Goal: Task Accomplishment & Management: Complete application form

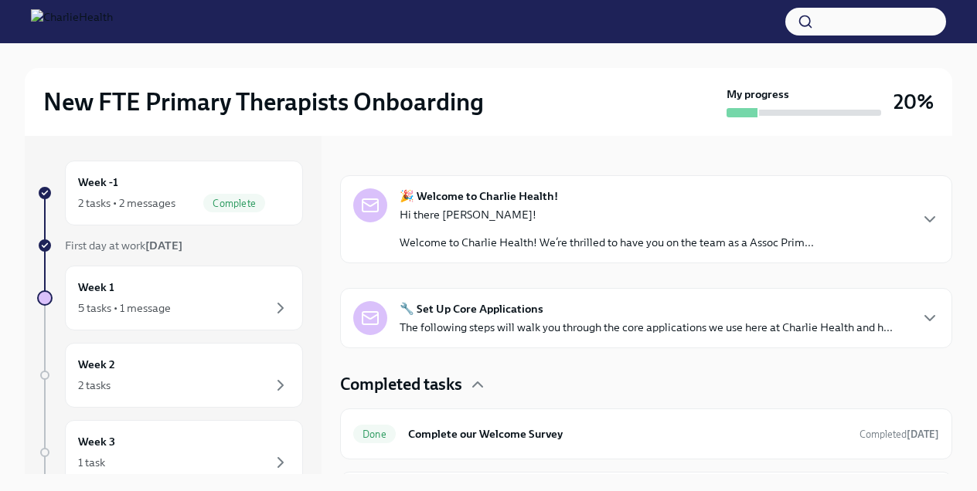
scroll to position [210, 0]
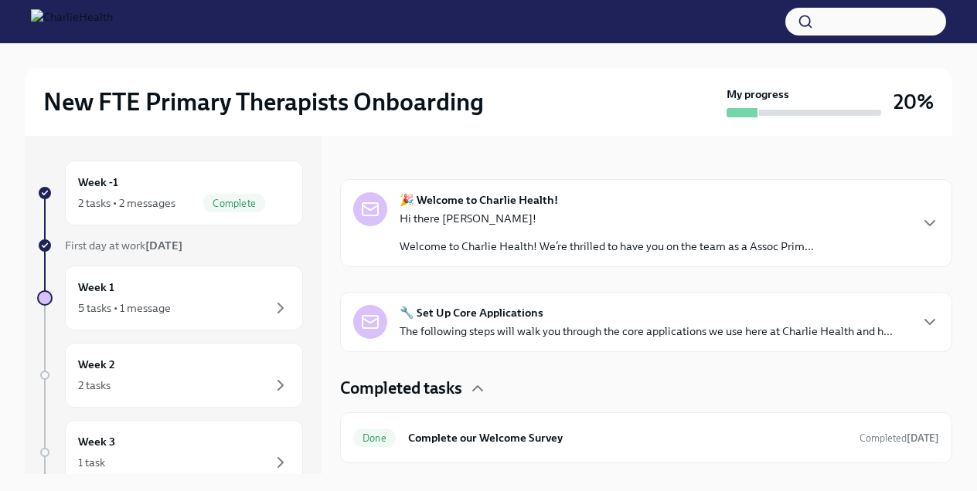
click at [481, 242] on p "Welcome to Charlie Health! We’re thrilled to have you on the team as a Assoc Pr…" at bounding box center [606, 246] width 414 height 15
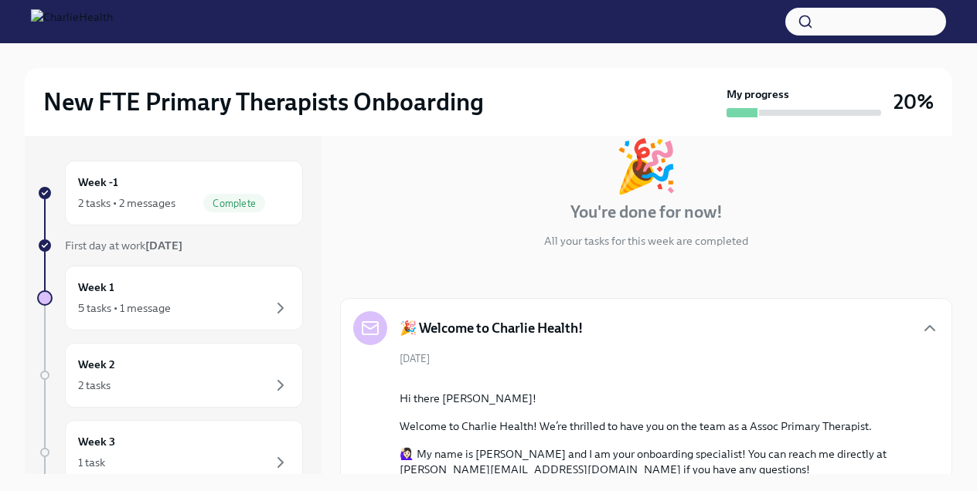
scroll to position [0, 0]
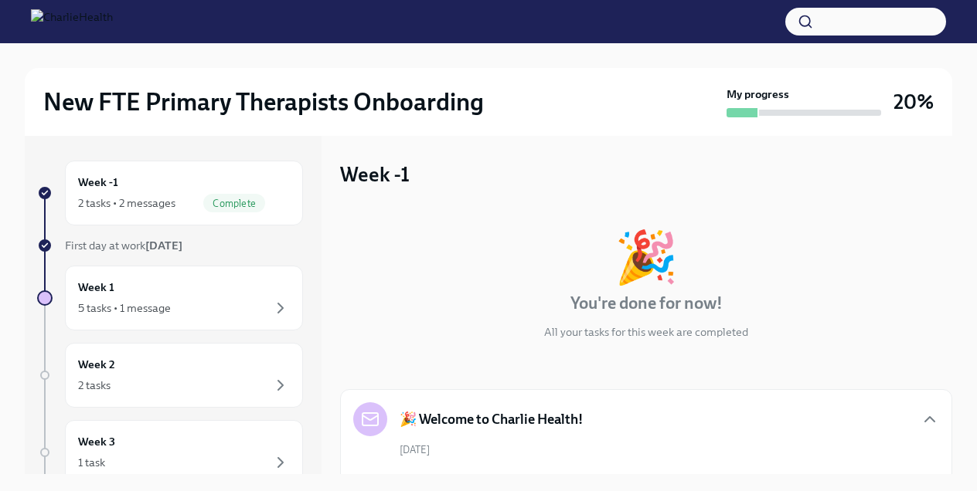
click at [511, 423] on h5 "🎉 Welcome to Charlie Health!" at bounding box center [490, 419] width 183 height 19
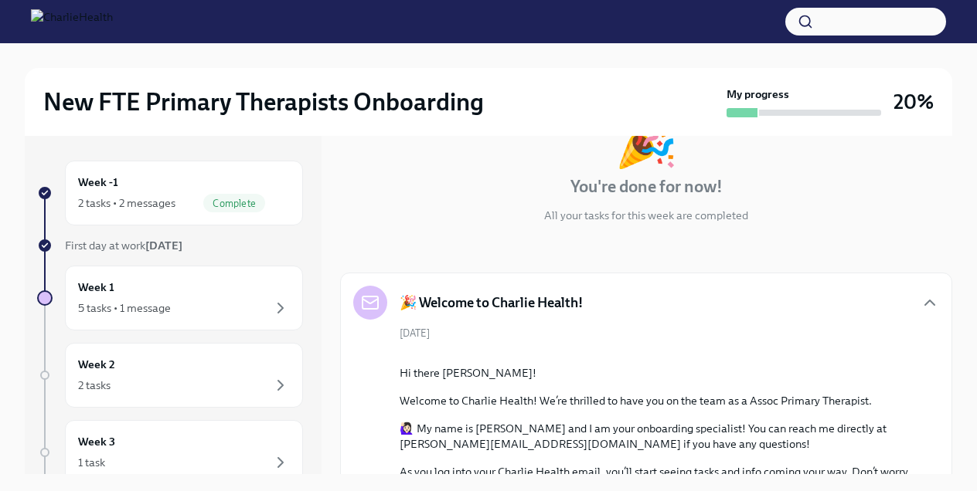
scroll to position [223, 0]
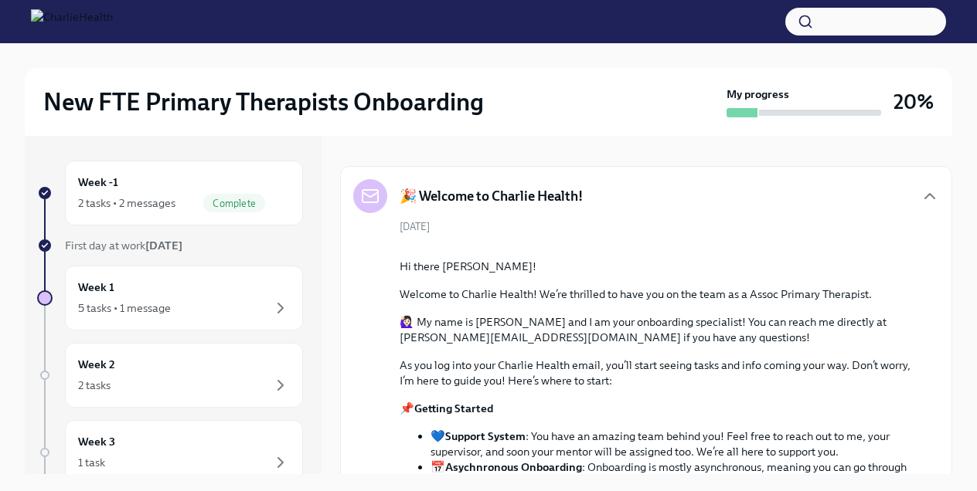
click at [659, 195] on div "🎉 Welcome to Charlie Health!" at bounding box center [646, 196] width 586 height 34
click at [933, 197] on icon "button" at bounding box center [929, 196] width 9 height 5
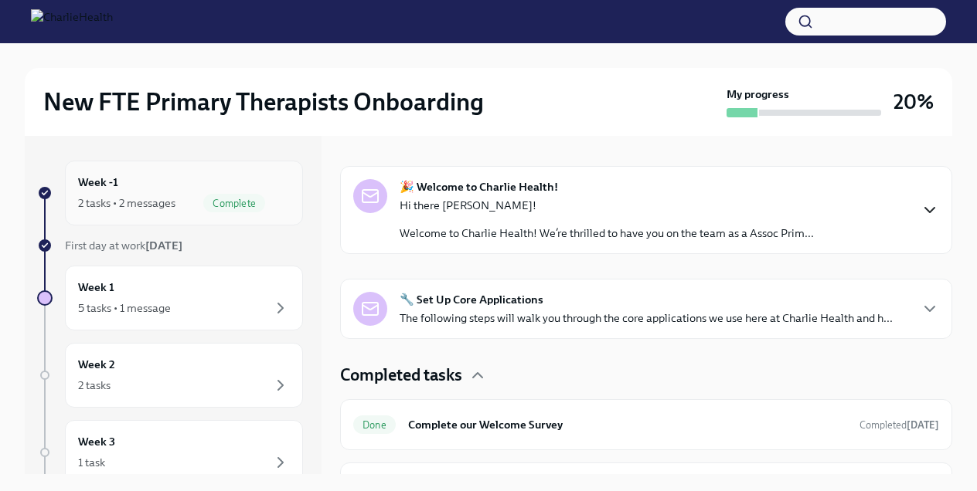
click at [188, 199] on div "2 tasks • 2 messages Complete" at bounding box center [184, 203] width 212 height 19
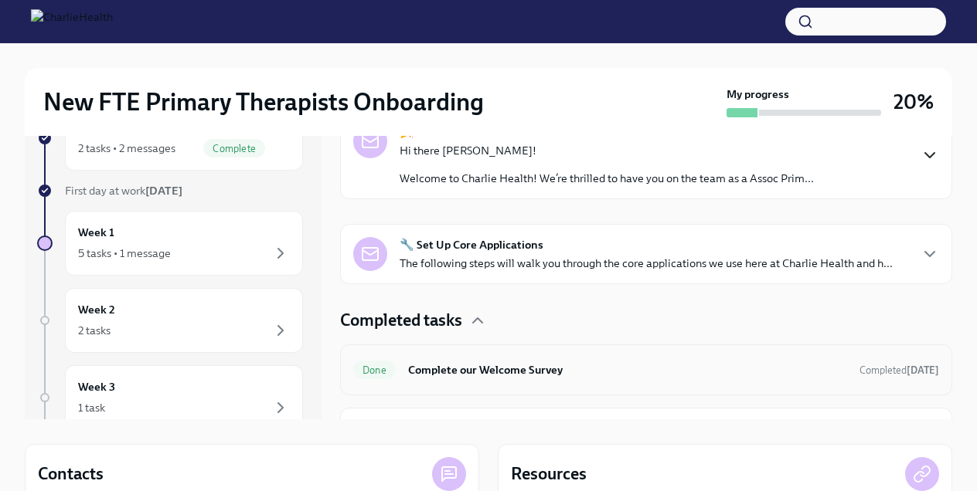
scroll to position [263, 0]
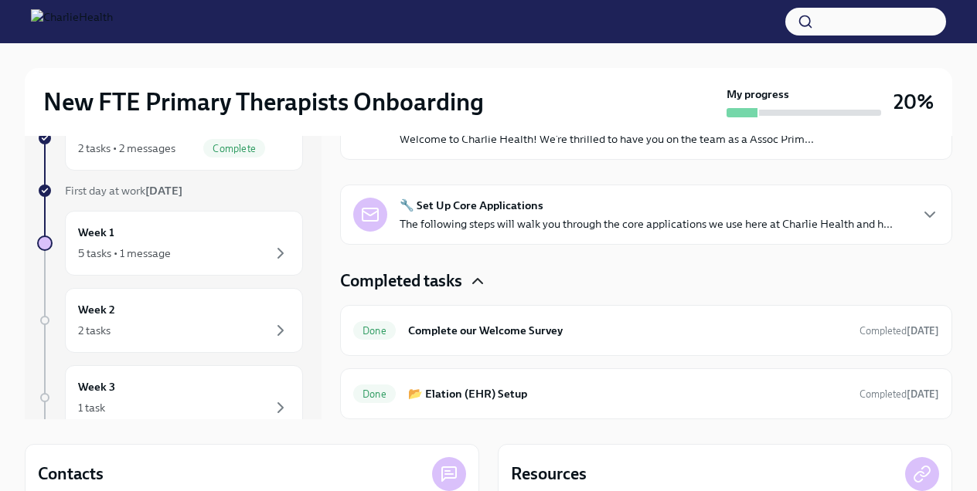
click at [473, 284] on icon "button" at bounding box center [477, 281] width 19 height 19
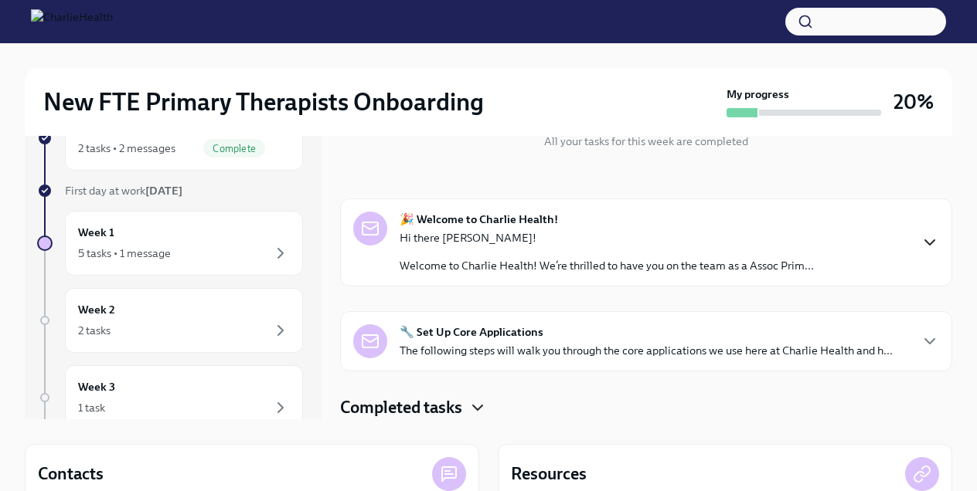
scroll to position [136, 0]
click at [478, 338] on strong "🔧 Set Up Core Applications" at bounding box center [471, 331] width 144 height 15
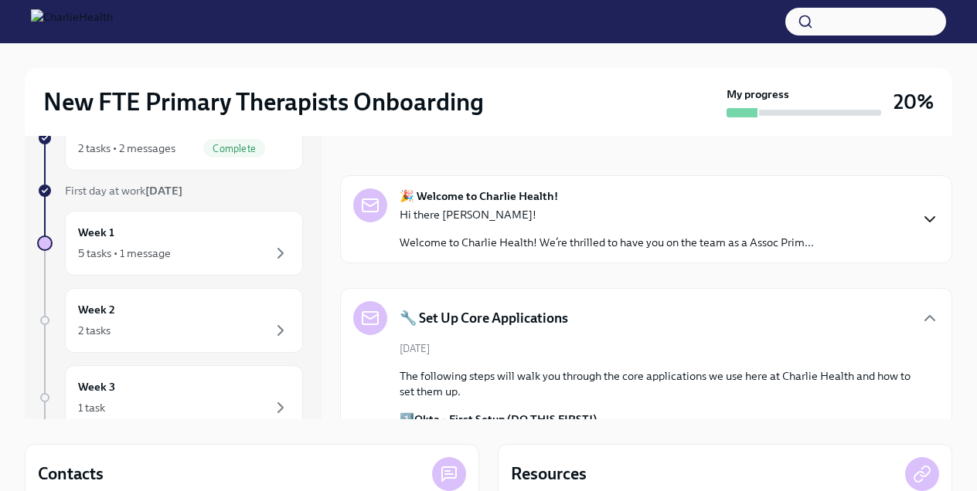
scroll to position [182, 0]
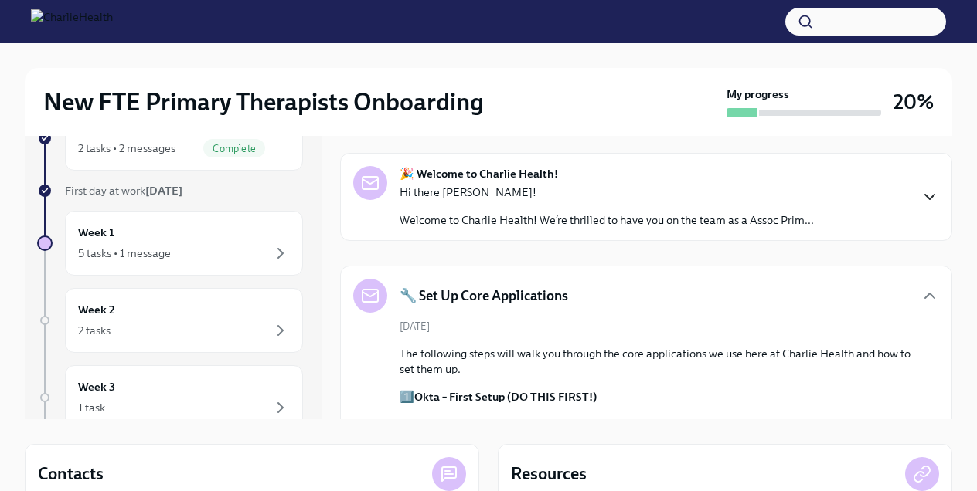
click at [490, 287] on h5 "🔧 Set Up Core Applications" at bounding box center [483, 296] width 168 height 19
click at [529, 297] on h5 "🔧 Set Up Core Applications" at bounding box center [483, 296] width 168 height 19
click at [931, 297] on icon "button" at bounding box center [929, 296] width 19 height 19
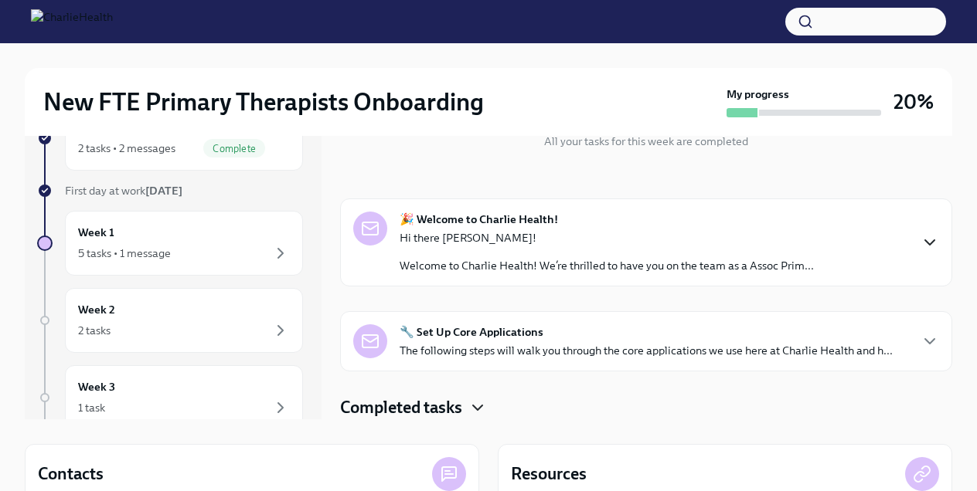
click at [928, 235] on icon "button" at bounding box center [929, 242] width 19 height 19
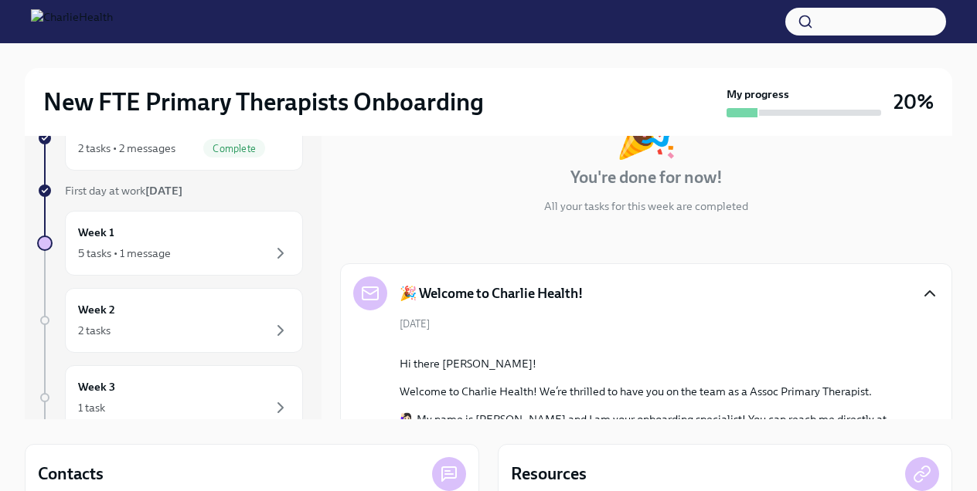
scroll to position [69, 0]
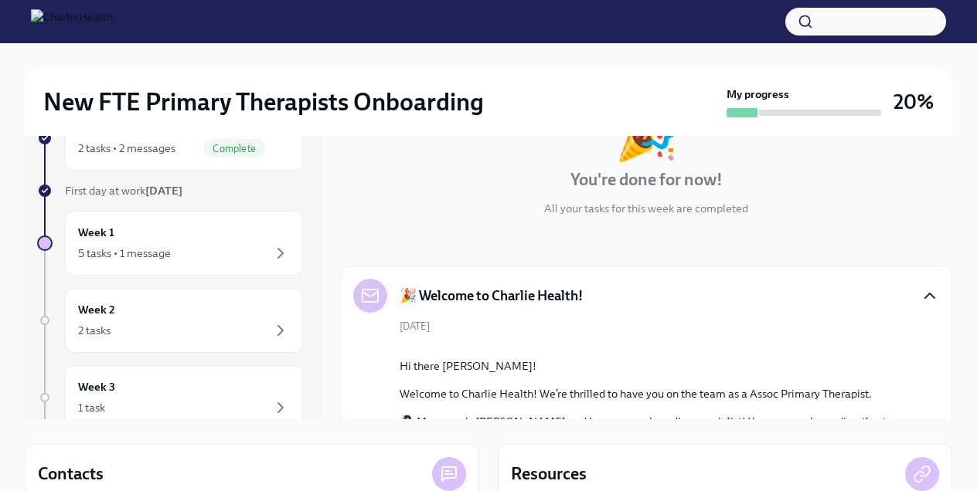
click at [933, 301] on icon "button" at bounding box center [929, 296] width 19 height 19
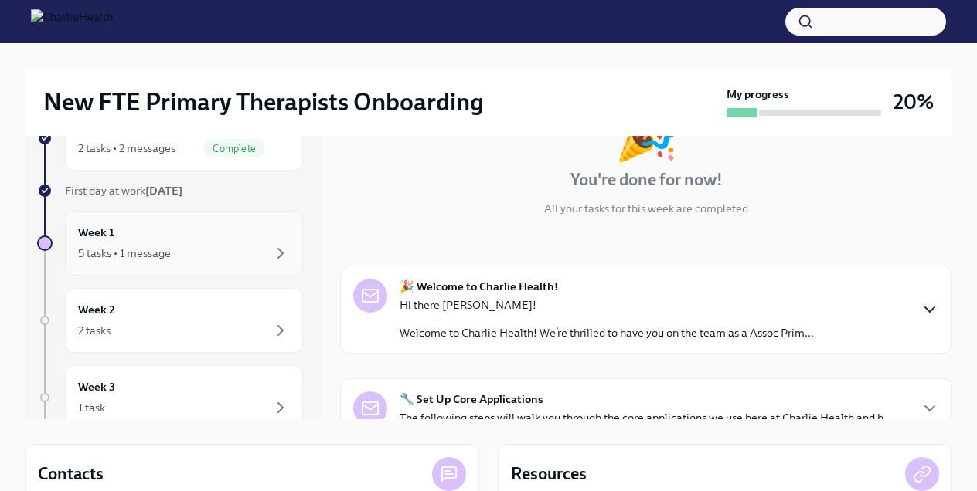
click at [172, 238] on div "Week 1 5 tasks • 1 message" at bounding box center [184, 243] width 212 height 39
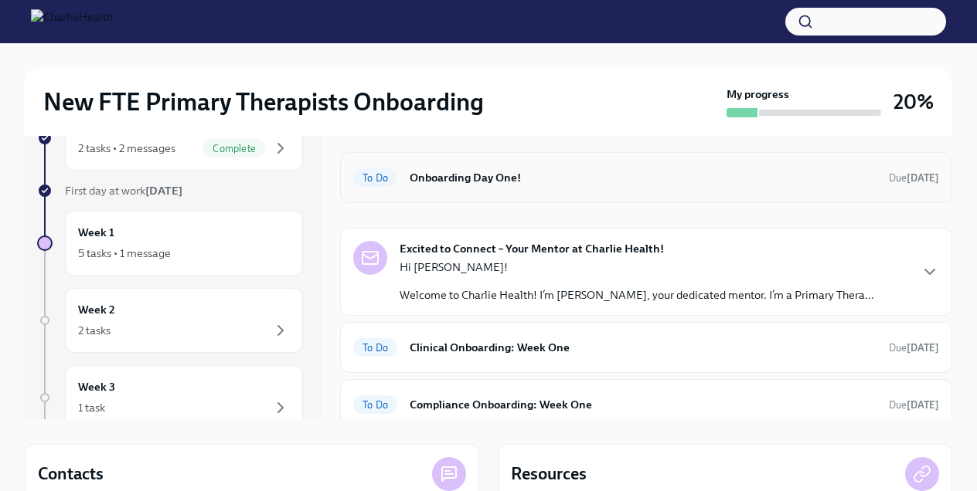
click at [535, 181] on h6 "Onboarding Day One!" at bounding box center [642, 177] width 467 height 17
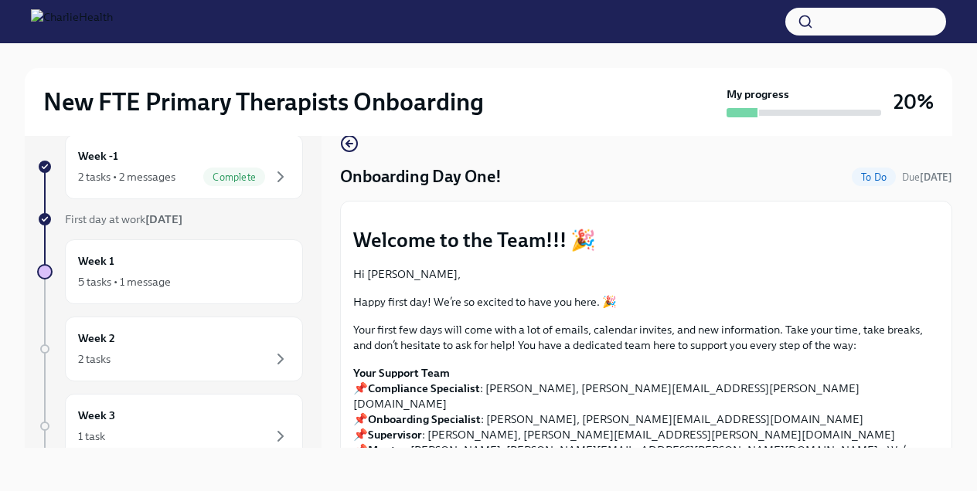
click at [875, 214] on button "Zoom image" at bounding box center [646, 214] width 586 height 0
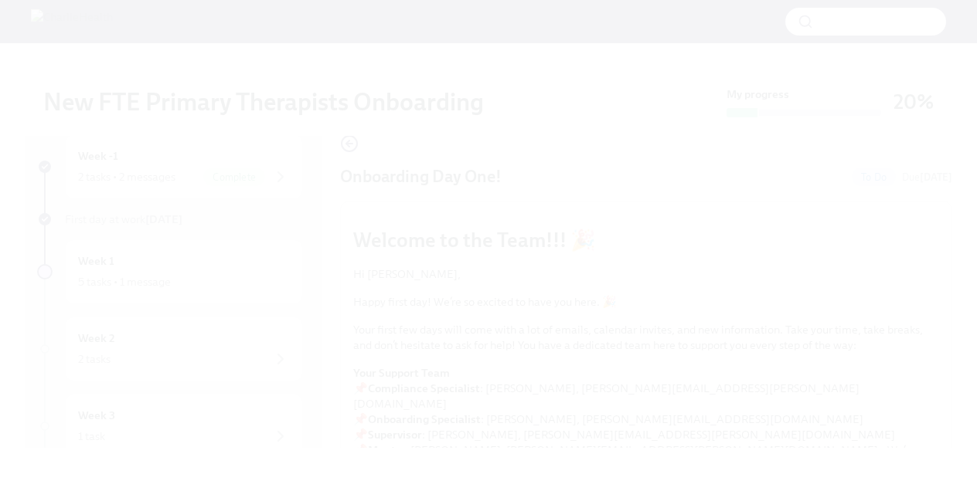
click at [824, 207] on button "Unzoom image" at bounding box center [488, 245] width 977 height 491
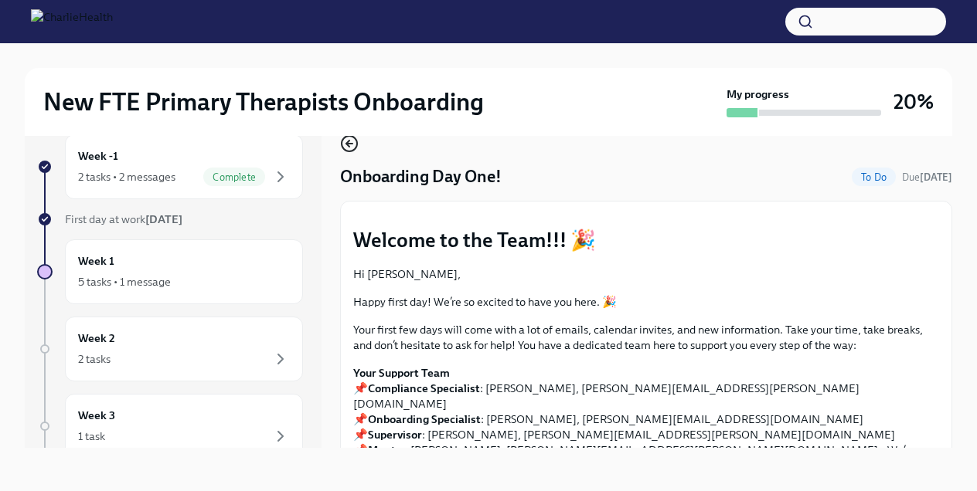
click at [345, 144] on icon "button" at bounding box center [349, 143] width 19 height 19
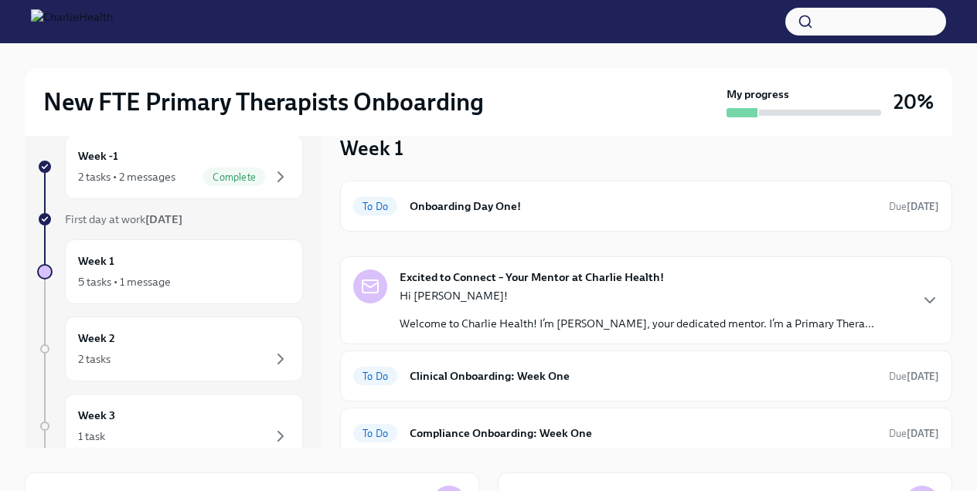
click at [441, 300] on p "Hi [PERSON_NAME]!" at bounding box center [636, 295] width 474 height 15
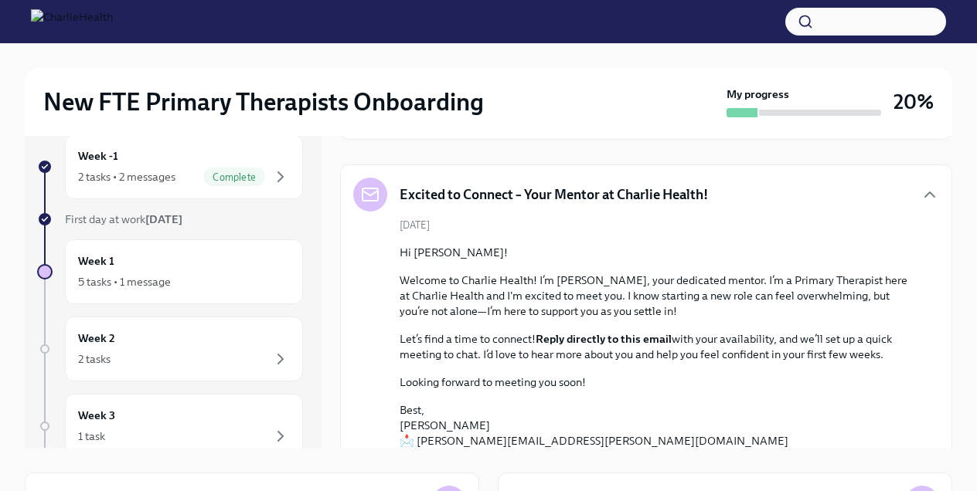
scroll to position [75, 0]
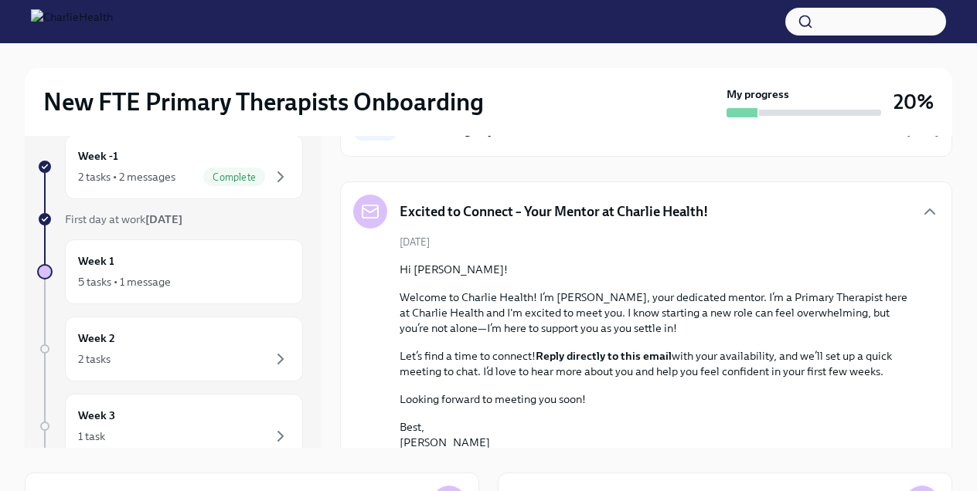
click at [914, 206] on div "Excited to Connect – Your Mentor at Charlie Health!" at bounding box center [646, 212] width 586 height 34
click at [933, 213] on icon "button" at bounding box center [929, 211] width 9 height 5
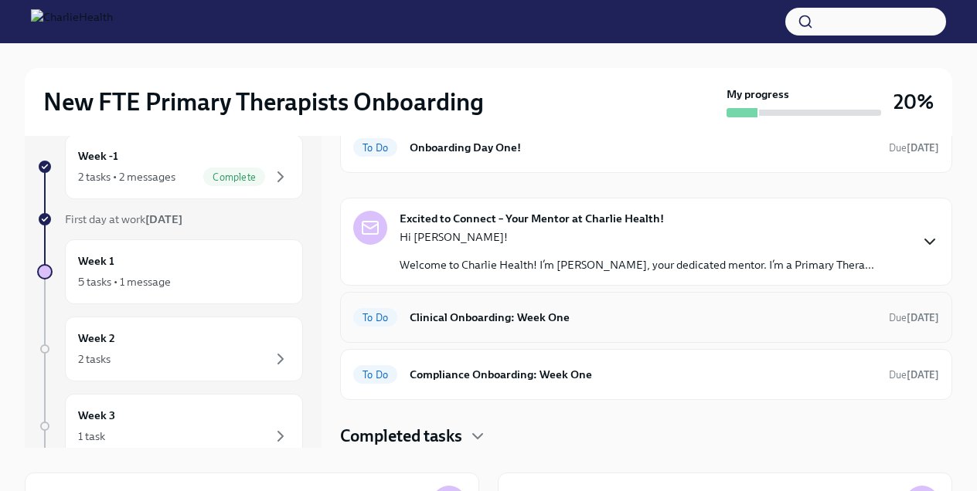
click at [715, 319] on h6 "Clinical Onboarding: Week One" at bounding box center [642, 317] width 467 height 17
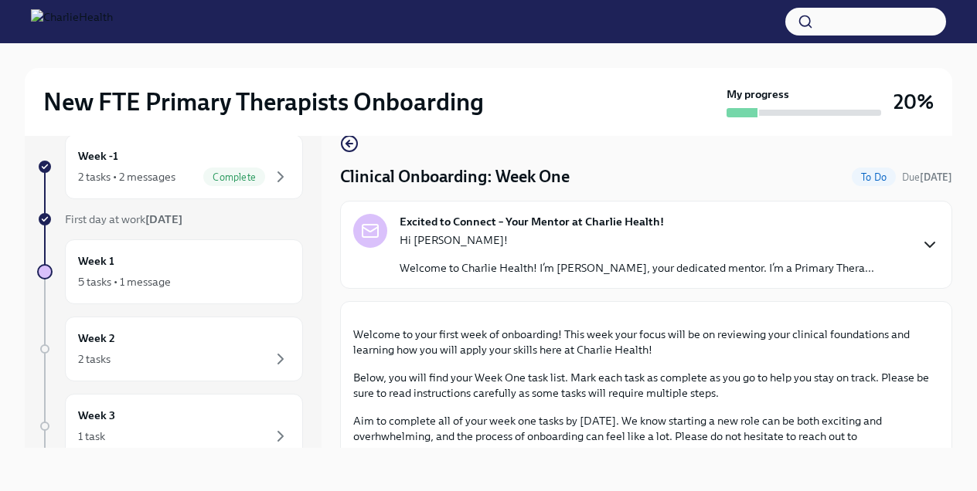
click at [929, 247] on icon "button" at bounding box center [929, 245] width 19 height 19
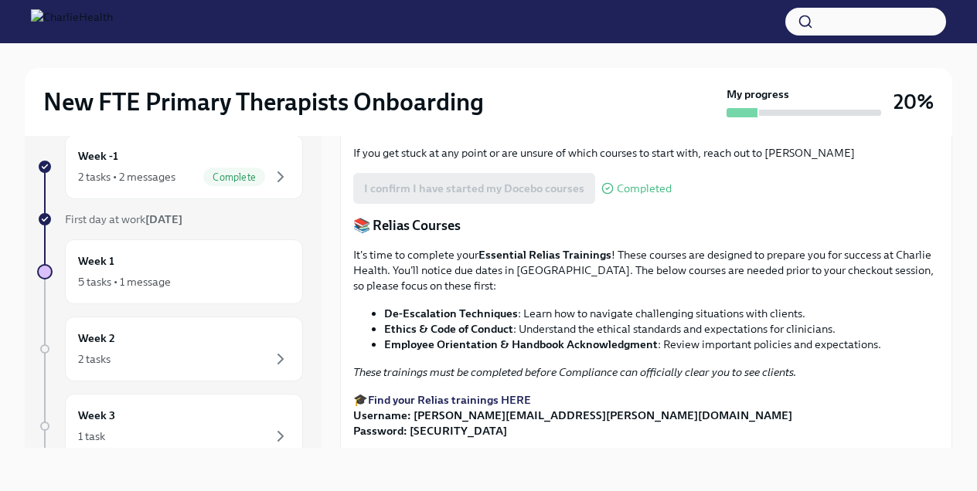
scroll to position [910, 0]
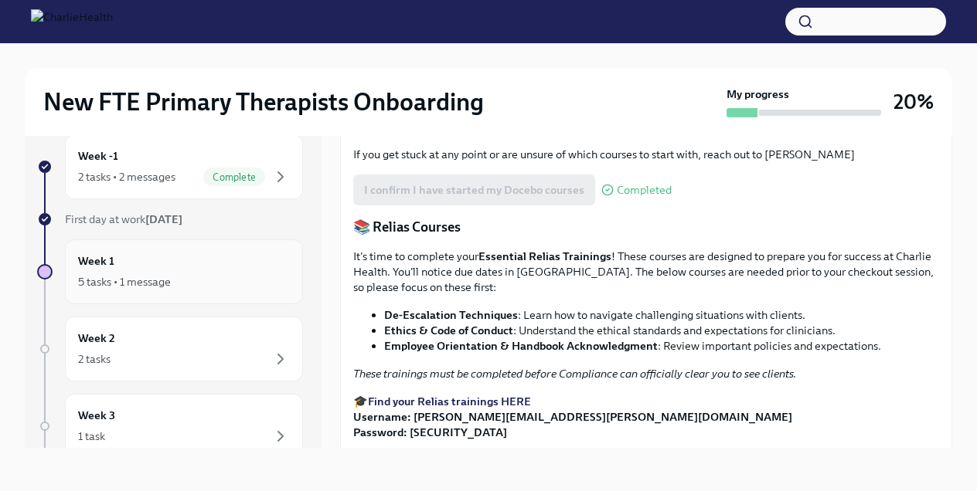
click at [223, 264] on div "Week 1 5 tasks • 1 message" at bounding box center [184, 272] width 212 height 39
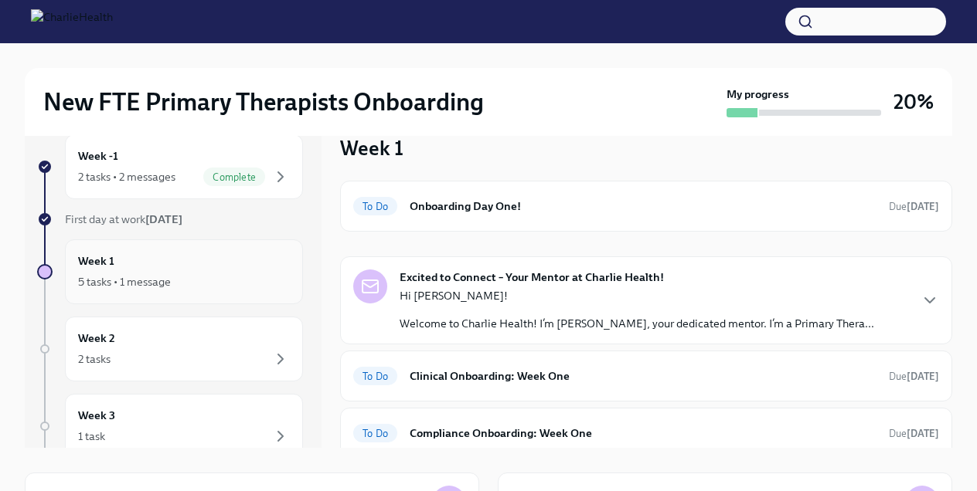
click at [224, 264] on div "Week 1 5 tasks • 1 message" at bounding box center [184, 272] width 212 height 39
click at [246, 262] on div "Week 1 5 tasks • 1 message" at bounding box center [184, 272] width 212 height 39
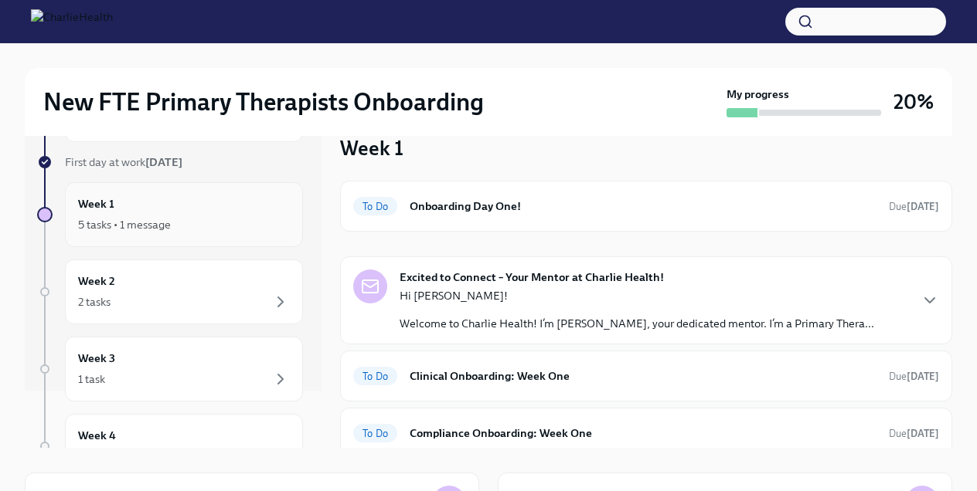
scroll to position [60, 0]
click at [254, 280] on div "Week 2 2 tasks" at bounding box center [184, 289] width 212 height 39
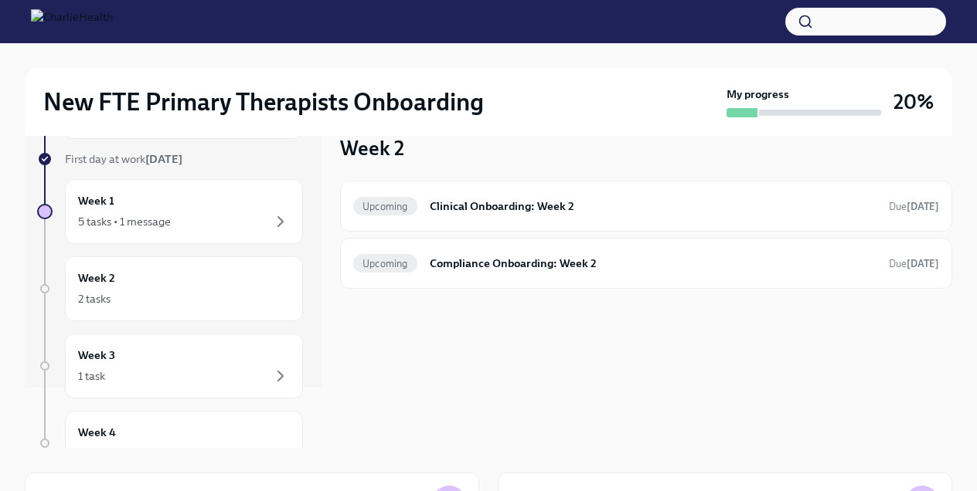
click at [450, 232] on div "Upcoming Clinical Onboarding: Week 2 Due [DATE] Upcoming Compliance Onboarding:…" at bounding box center [646, 235] width 612 height 108
click at [440, 218] on div "Upcoming Clinical Onboarding: Week 2 Due [DATE]" at bounding box center [646, 206] width 586 height 25
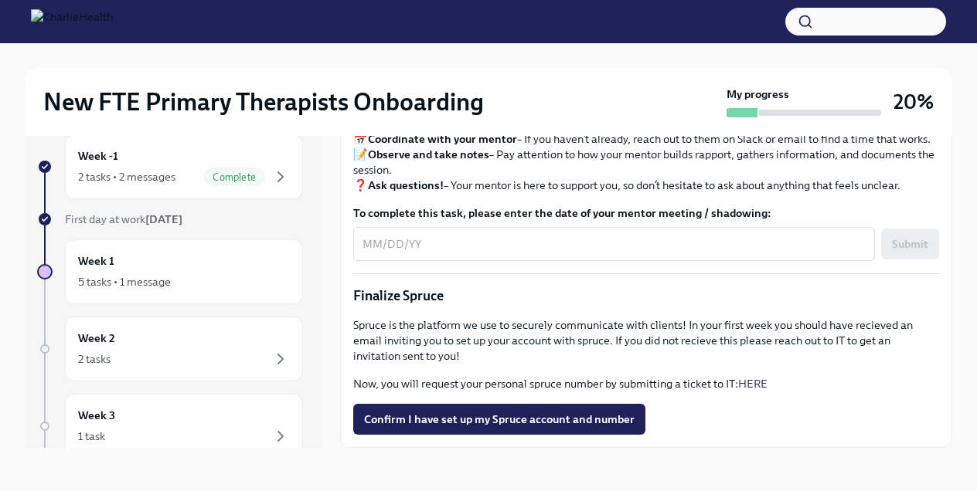
scroll to position [1449, 0]
click at [212, 261] on div "Week 1 5 tasks • 1 message" at bounding box center [184, 272] width 212 height 39
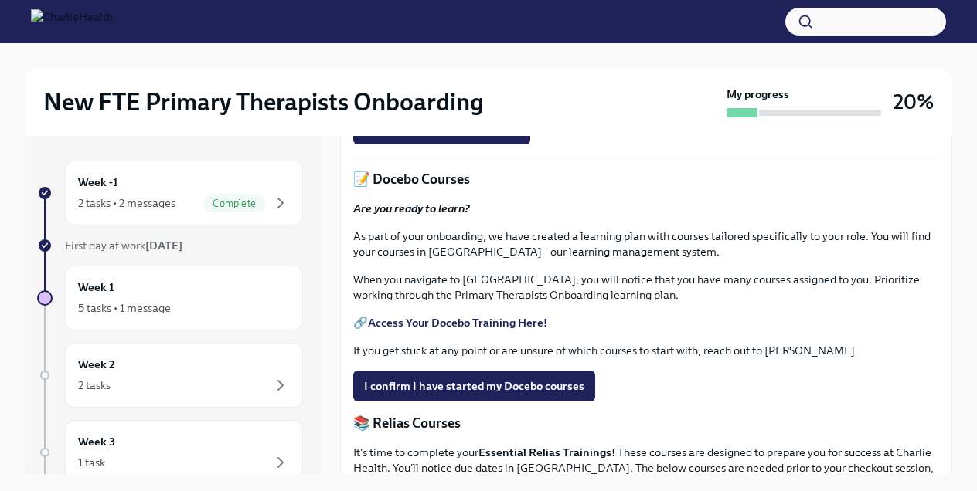
scroll to position [671, 0]
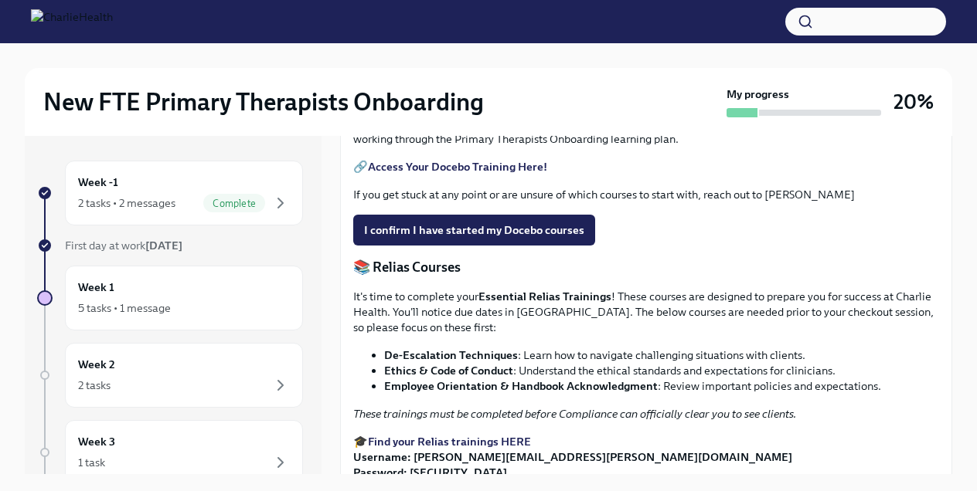
click at [0, 0] on input "Upload HIPAA Certification" at bounding box center [0, 0] width 0 height 0
click at [423, 238] on span "I confirm I have started my Docebo courses" at bounding box center [474, 230] width 220 height 15
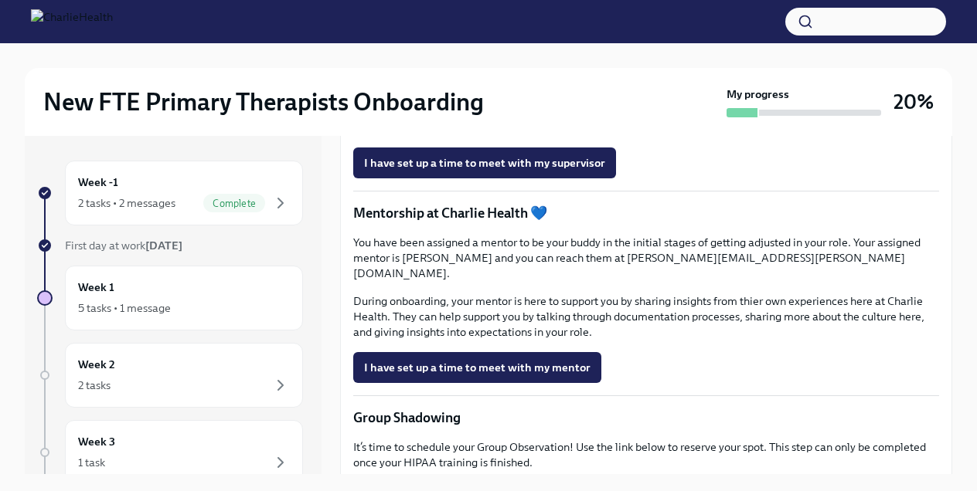
scroll to position [1350, 0]
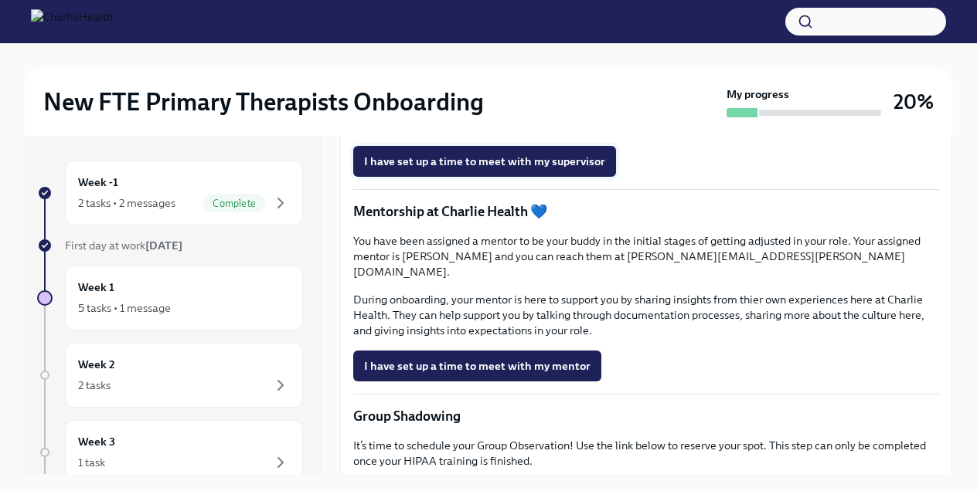
click at [483, 177] on button "I have set up a time to meet with my supervisor" at bounding box center [484, 161] width 263 height 31
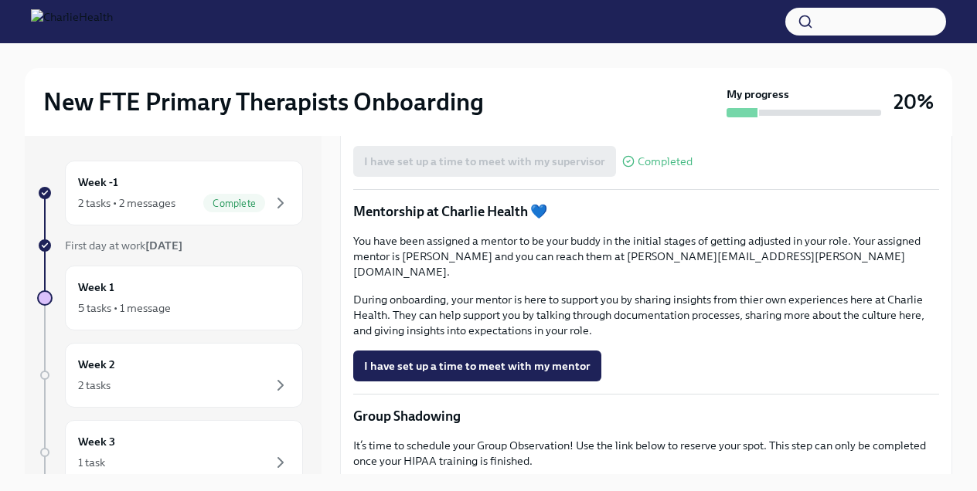
click at [471, 126] on span "Book a meeting with your supervisor Via Calendly!" at bounding box center [499, 117] width 271 height 15
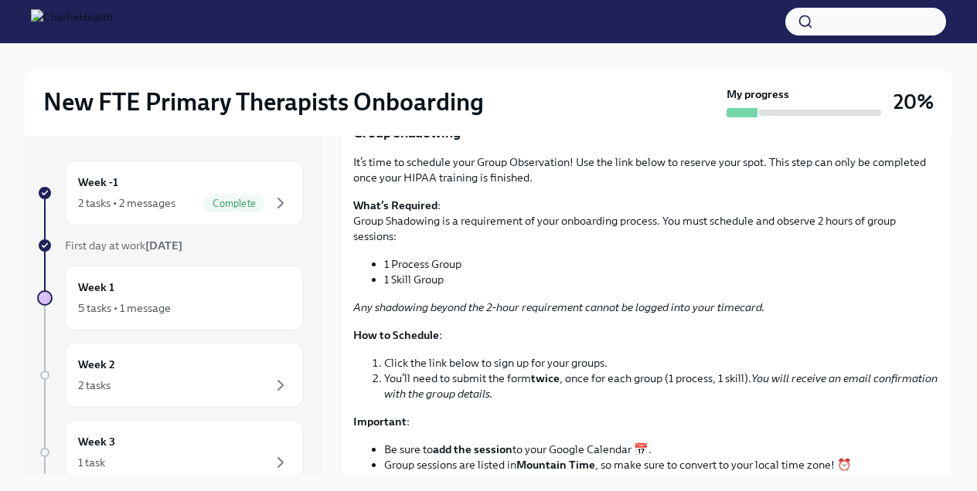
scroll to position [1622, 0]
